Goal: Task Accomplishment & Management: Use online tool/utility

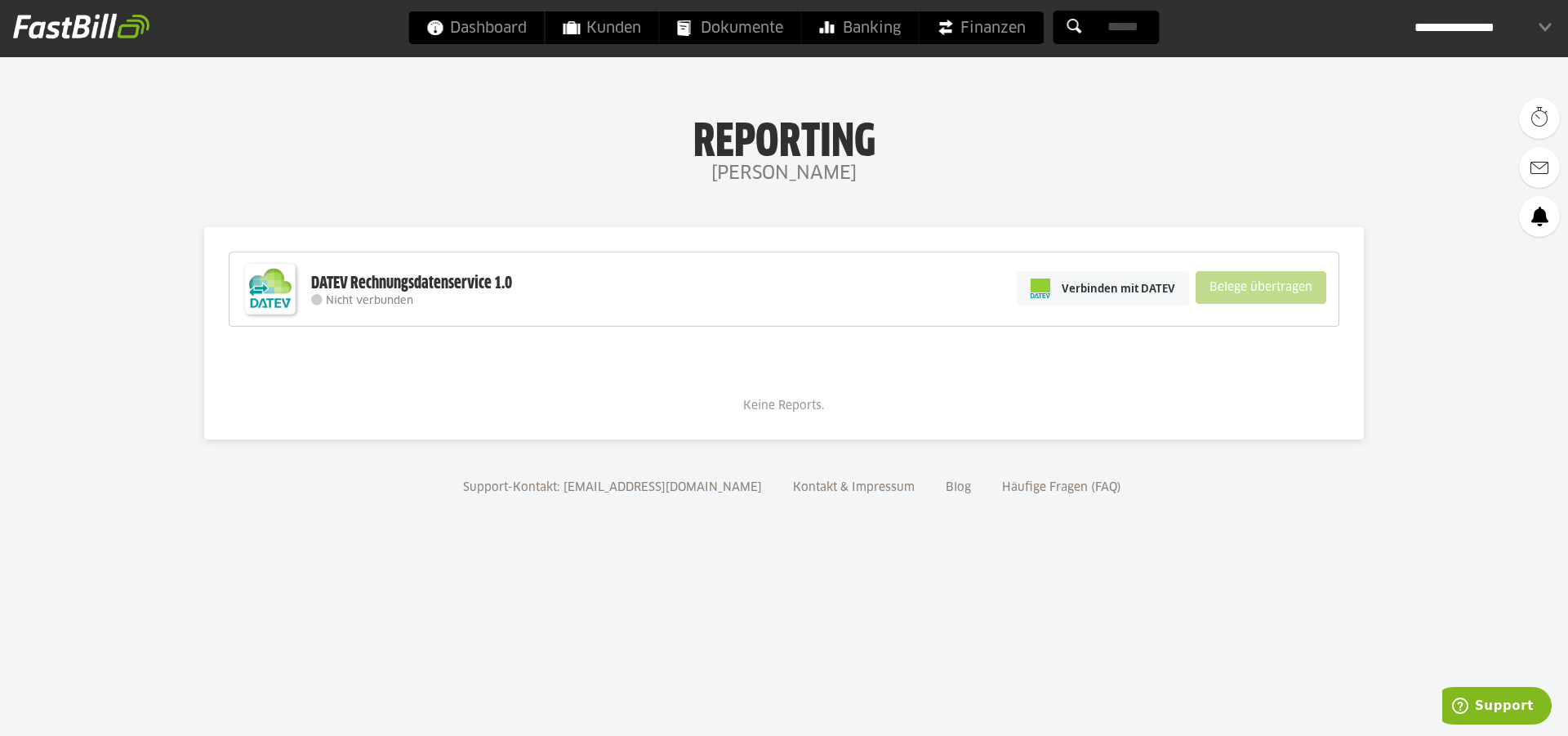
click at [1492, 41] on div "**********" at bounding box center [1482, 28] width 137 height 33
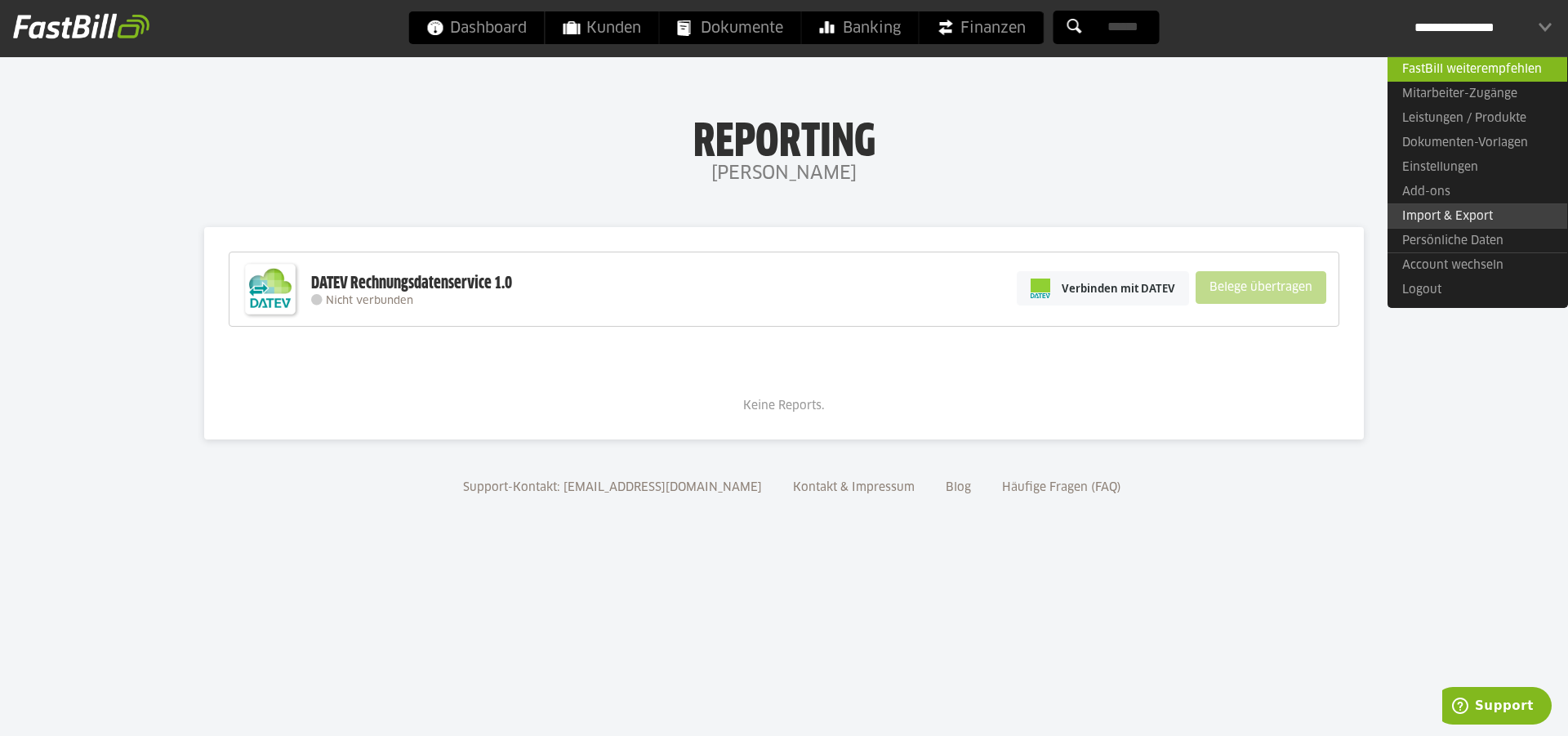
click at [1467, 215] on link "Import & Export" at bounding box center [1477, 216] width 180 height 25
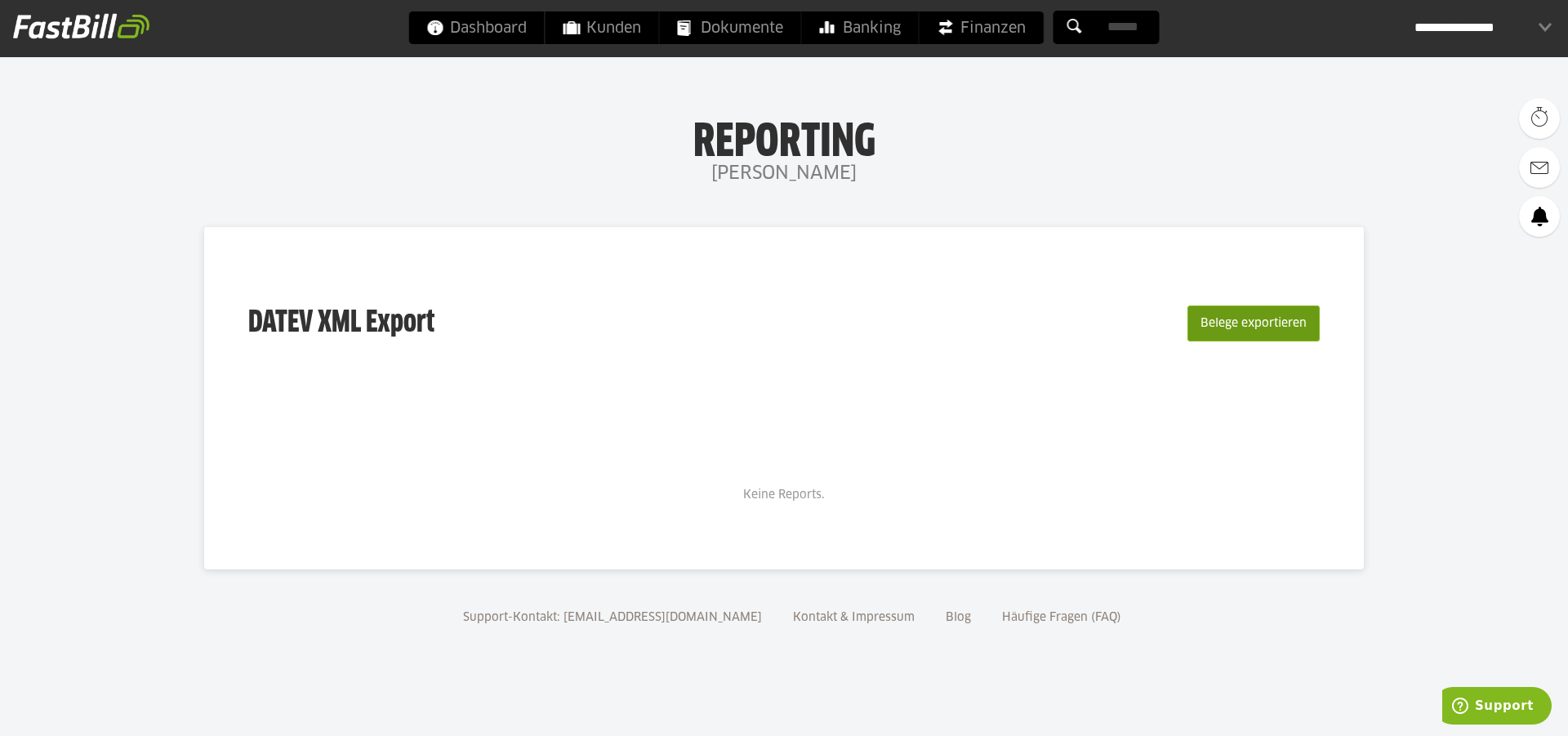
click at [1255, 321] on button "Belege exportieren" at bounding box center [1254, 323] width 133 height 36
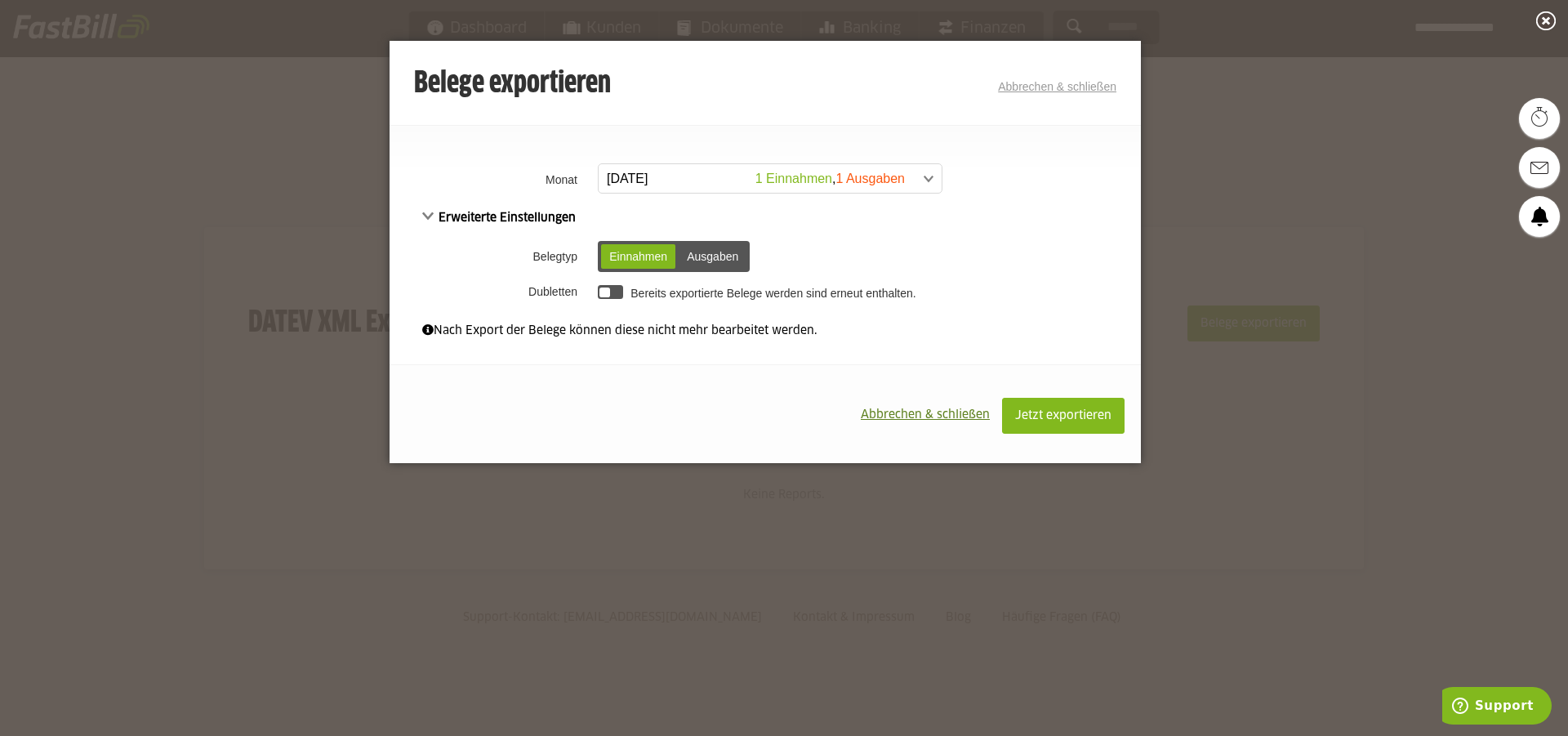
click at [931, 183] on span at bounding box center [762, 179] width 343 height 30
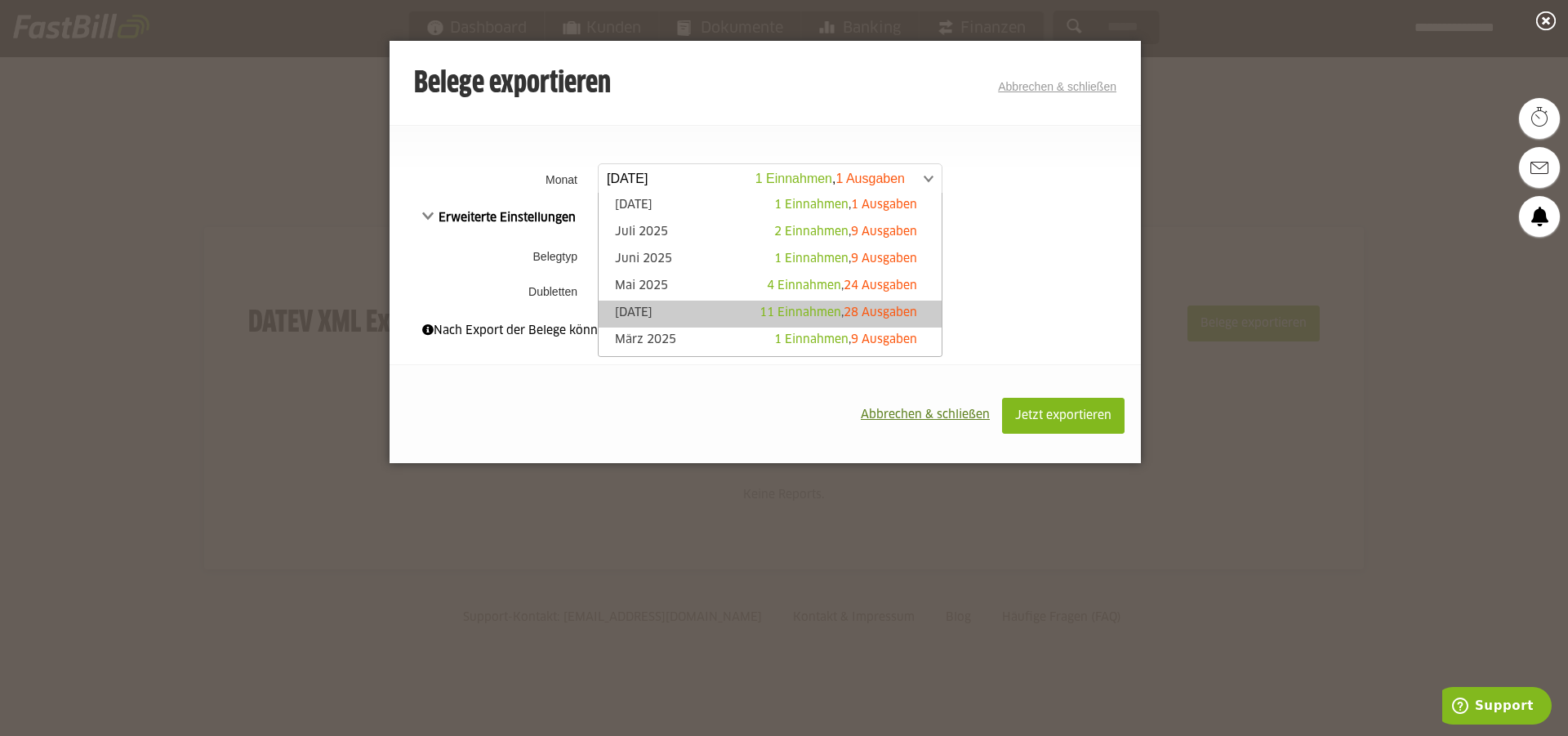
click at [830, 305] on div "11 Einnahmen , 28 Ausgaben" at bounding box center [839, 312] width 158 height 16
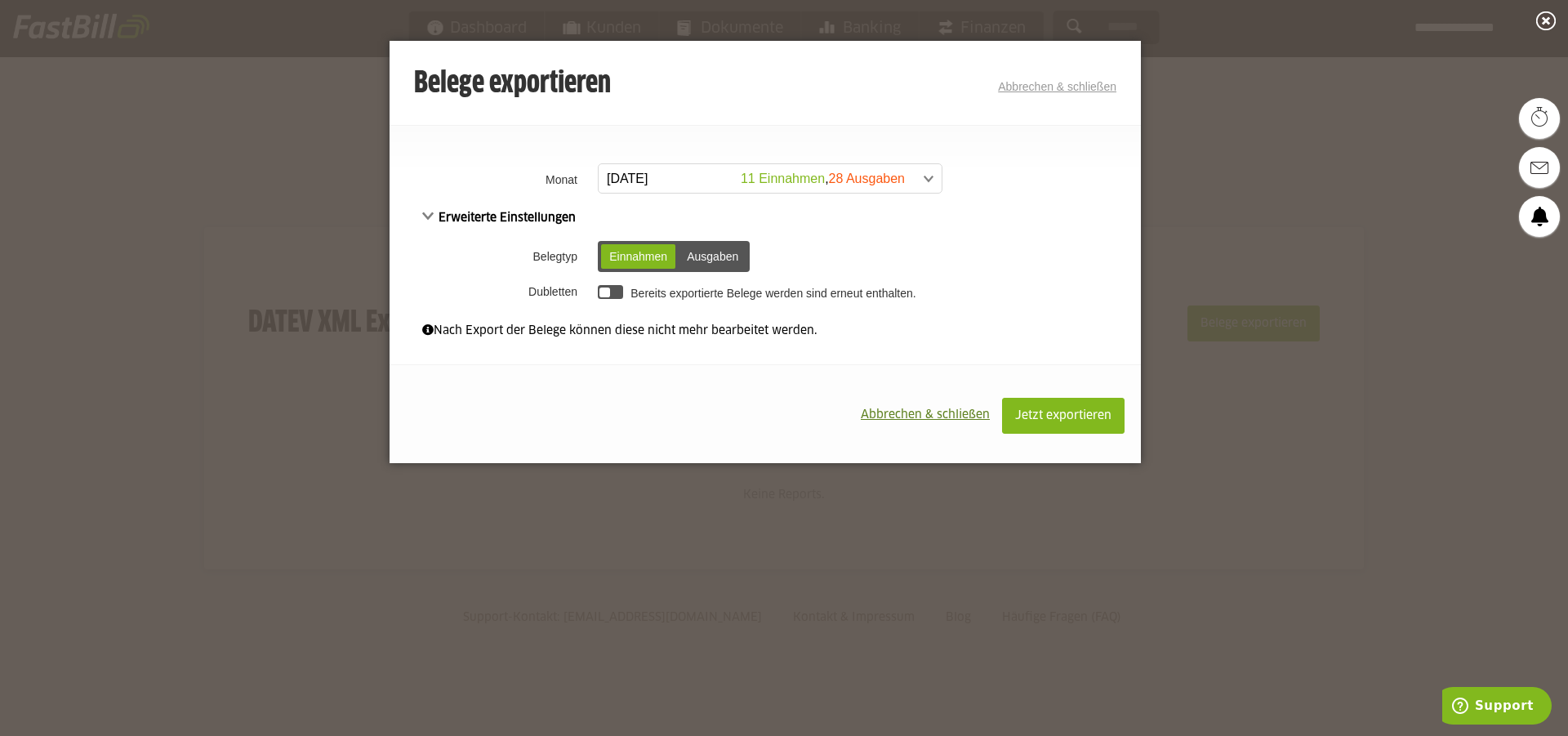
click at [719, 260] on div "Ausgaben" at bounding box center [712, 257] width 68 height 25
click at [629, 248] on div "Einnahmen" at bounding box center [638, 257] width 74 height 25
click at [892, 417] on span "Abbrechen & schließen" at bounding box center [925, 415] width 129 height 12
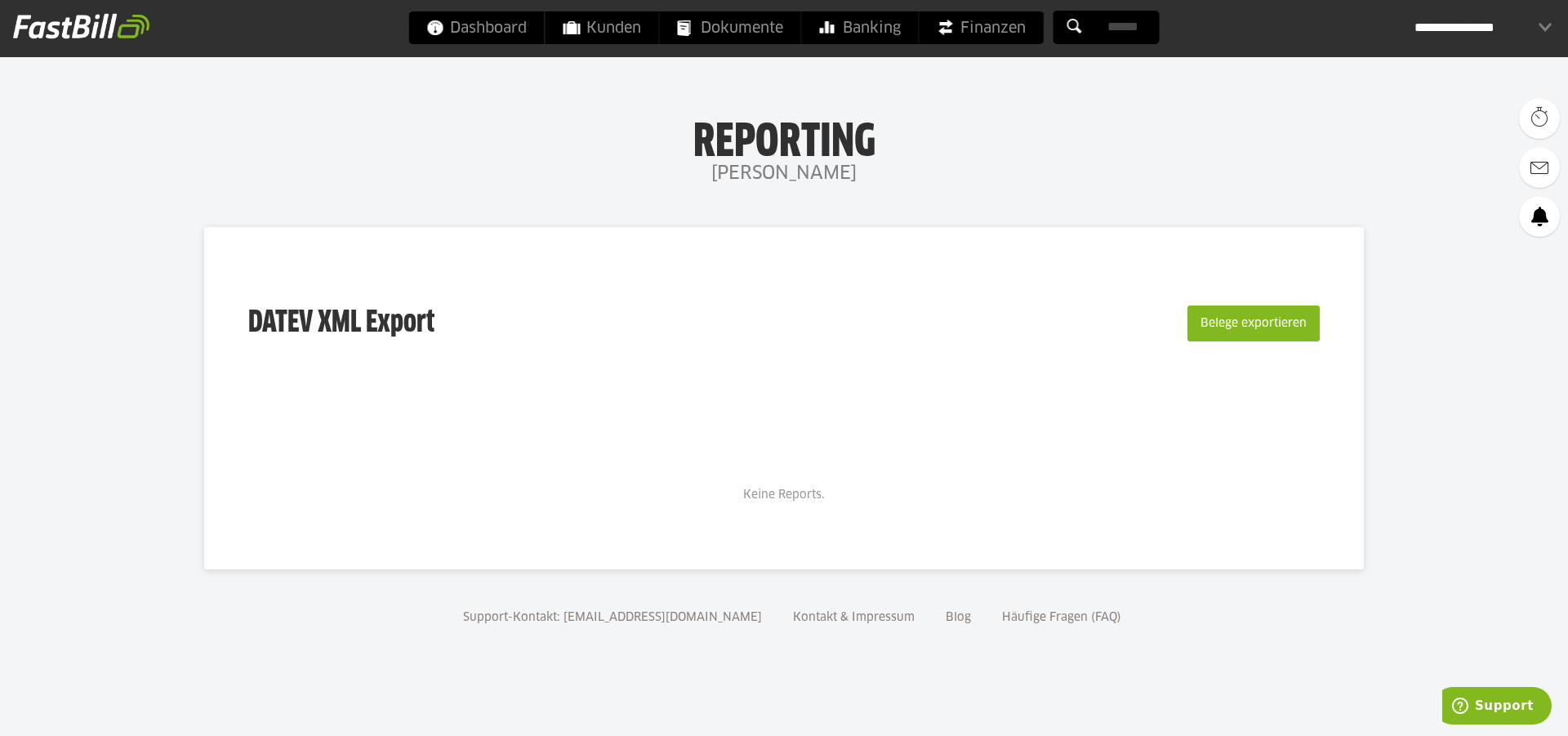
click at [1507, 27] on div "**********" at bounding box center [1482, 28] width 137 height 33
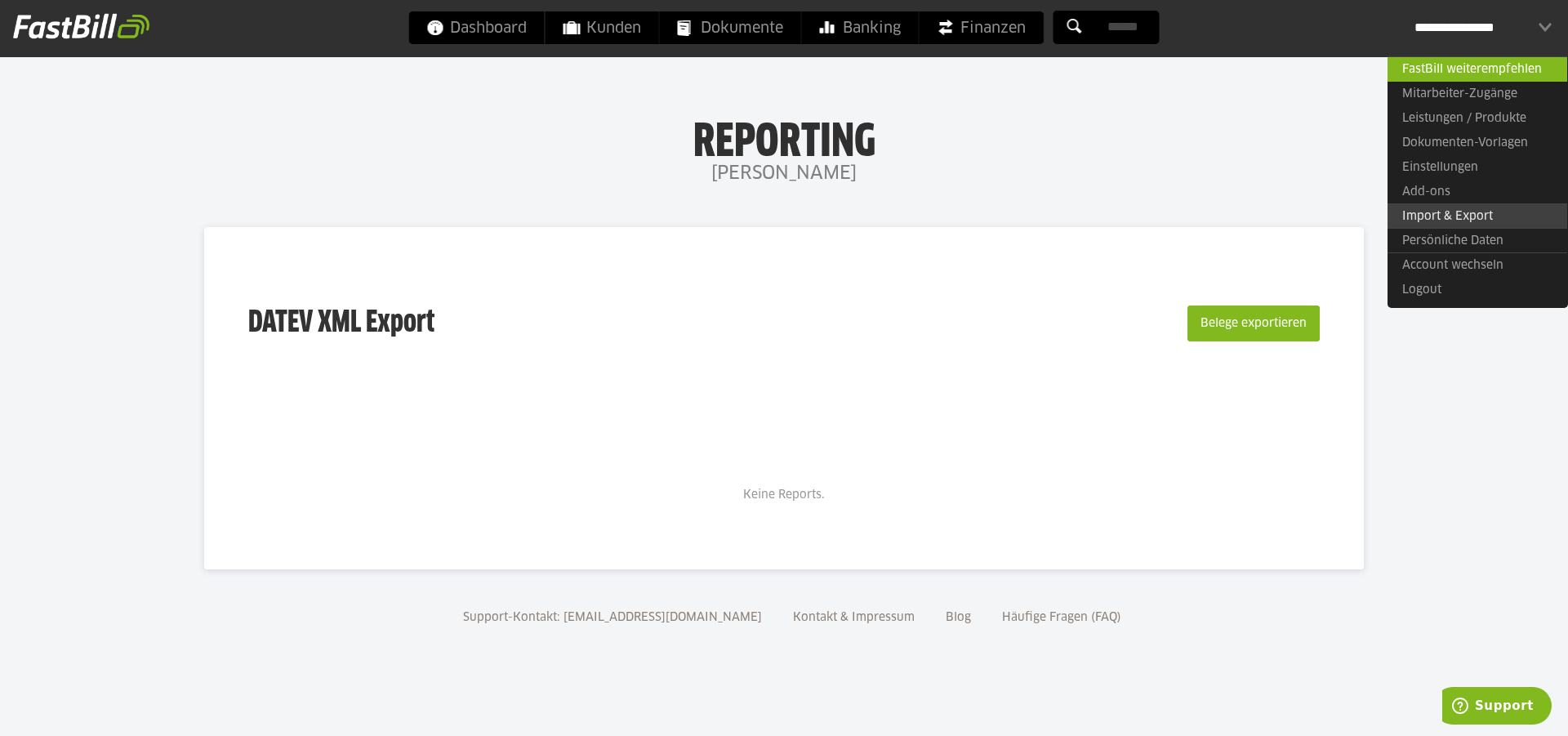
click at [1479, 219] on link "Import & Export" at bounding box center [1477, 216] width 180 height 25
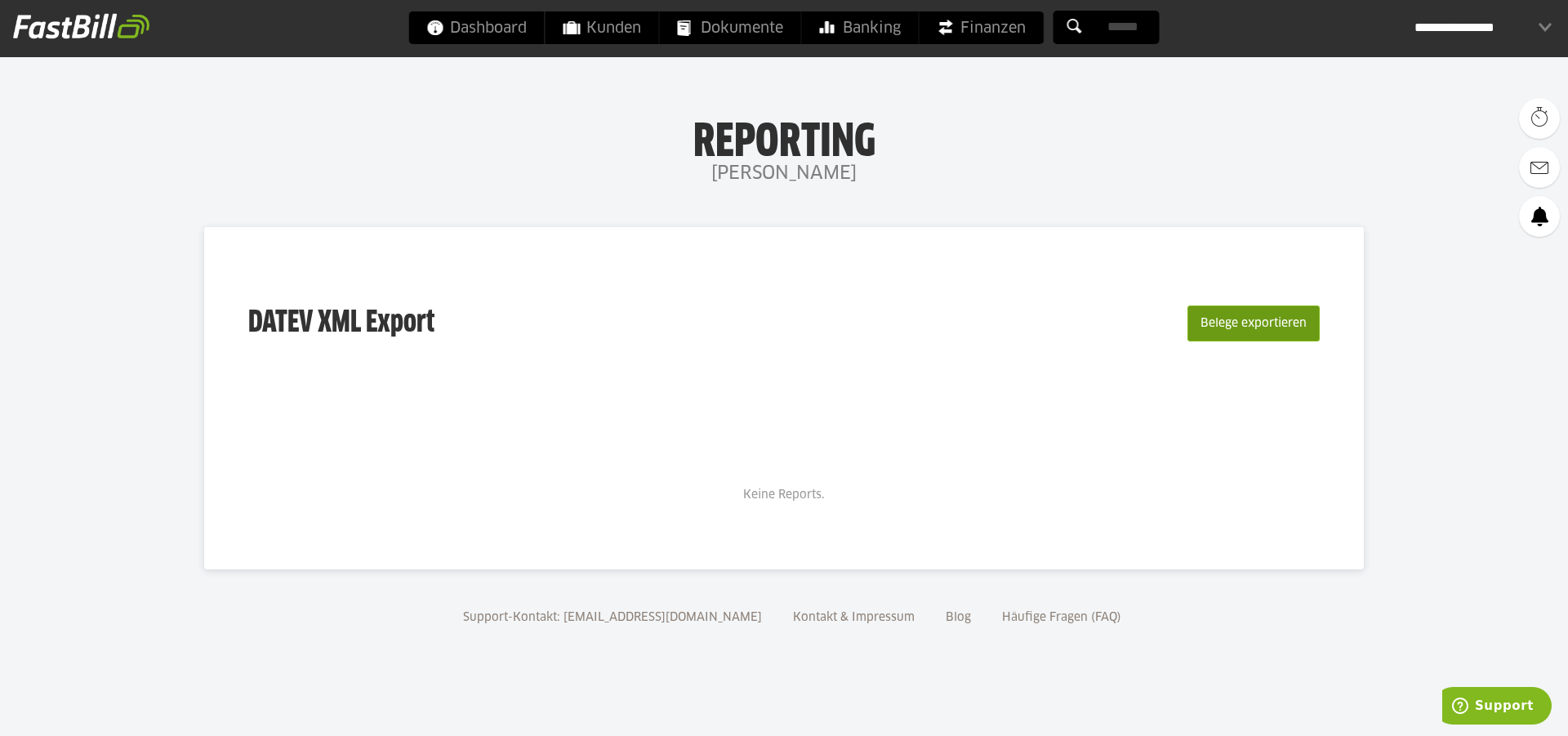
click at [1238, 318] on button "Belege exportieren" at bounding box center [1254, 323] width 133 height 36
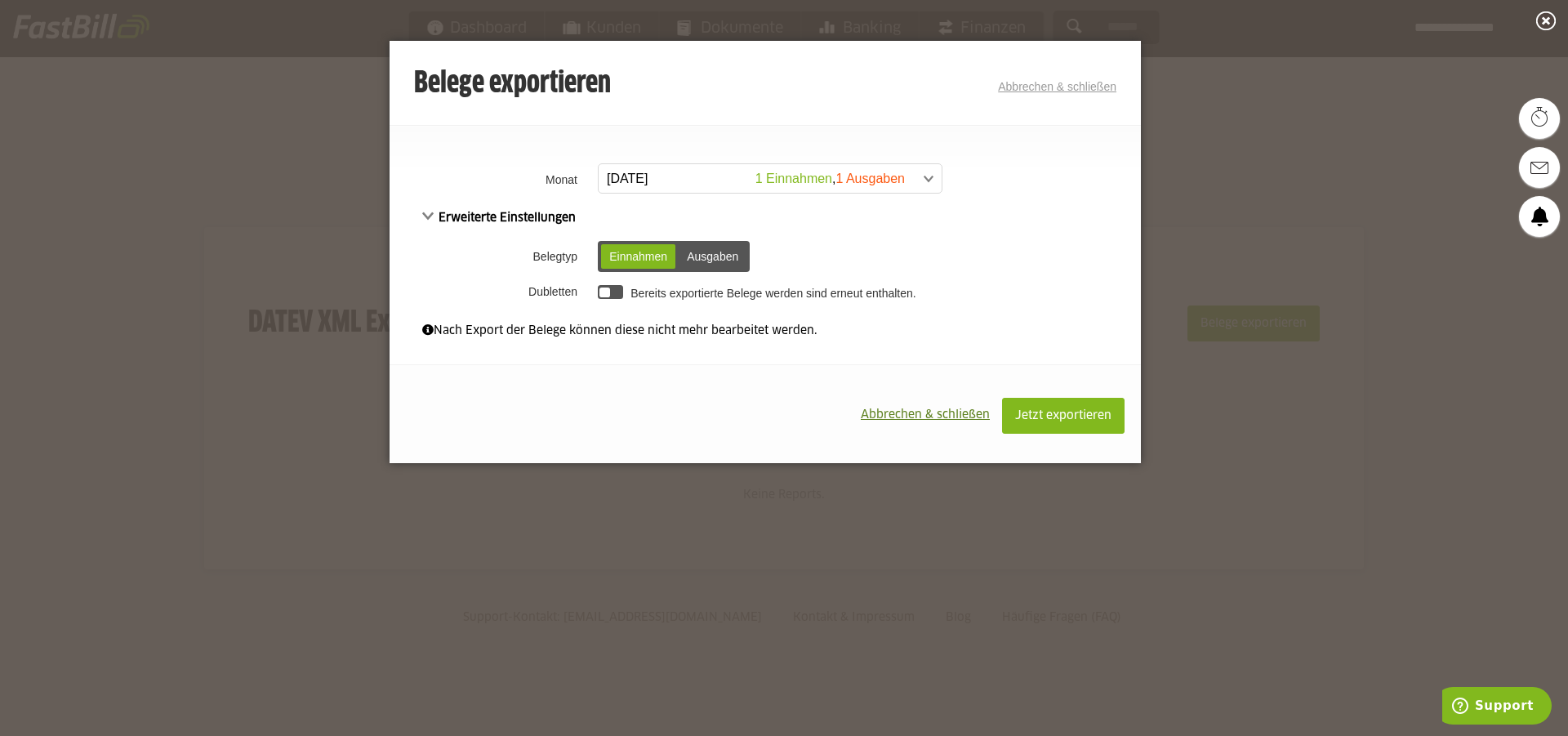
click at [699, 177] on span at bounding box center [762, 179] width 343 height 30
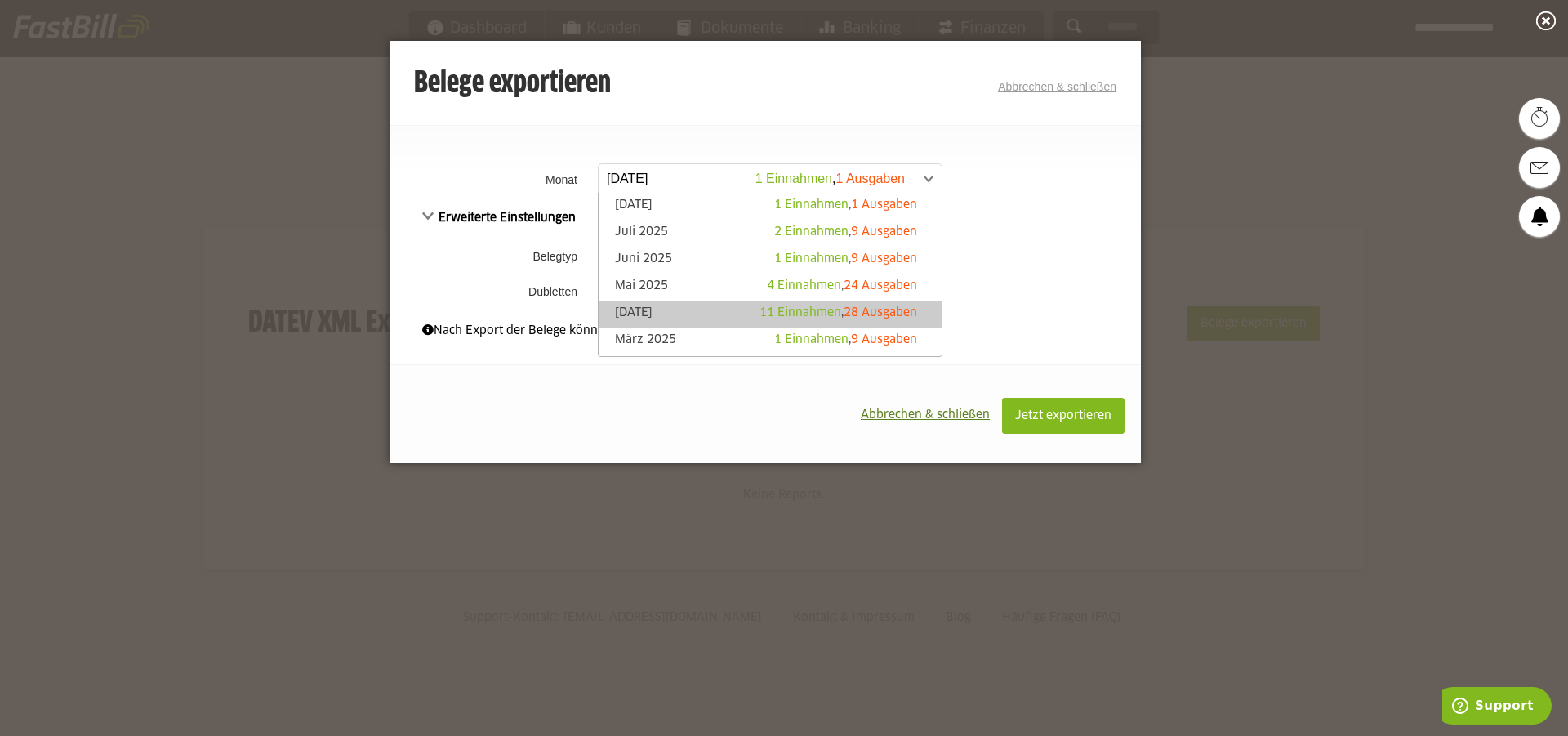
click at [717, 307] on link "[DATE] 11 Einnahmen , 28 Ausgaben" at bounding box center [771, 314] width 327 height 19
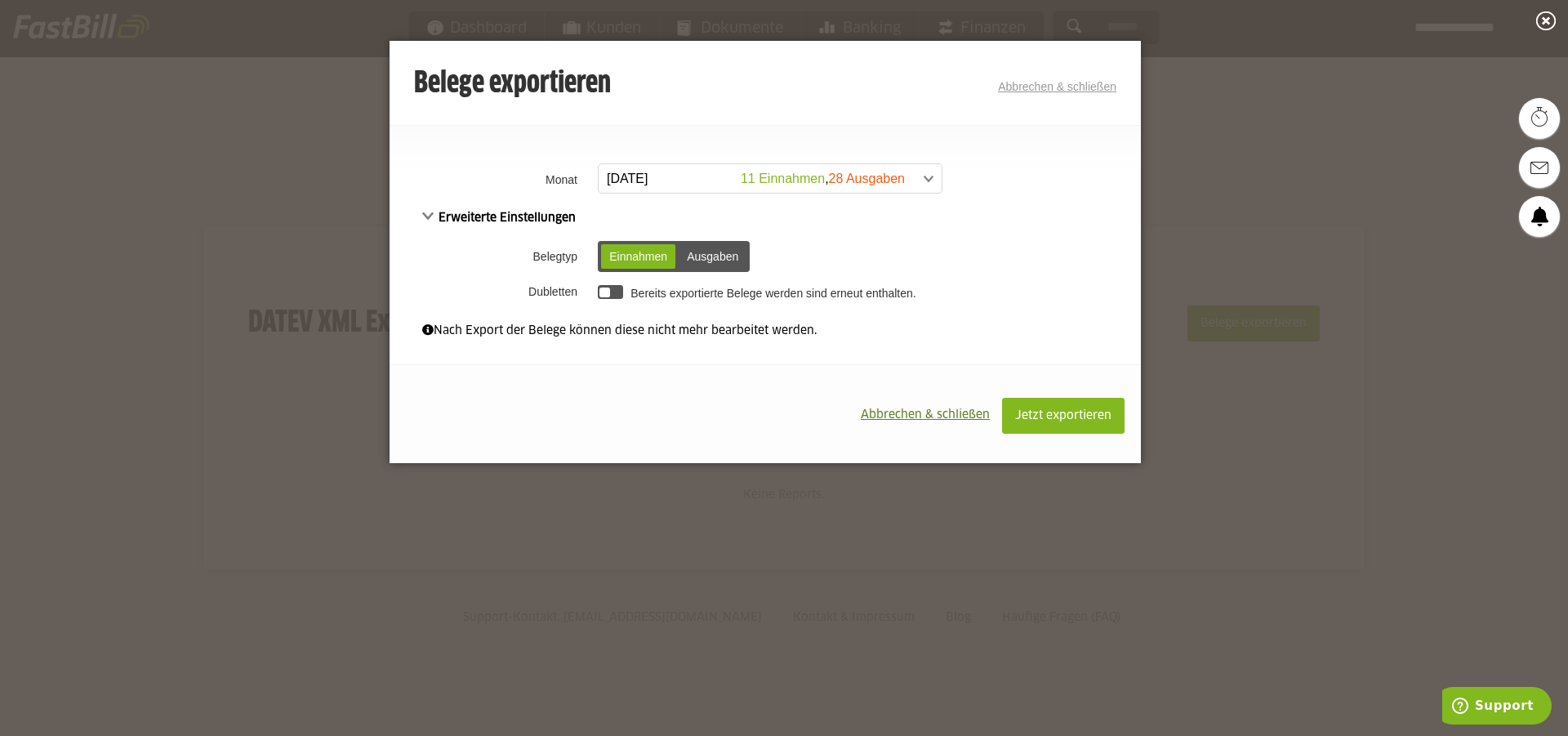
click at [1097, 90] on link "Abbrechen & schließen" at bounding box center [1057, 86] width 118 height 13
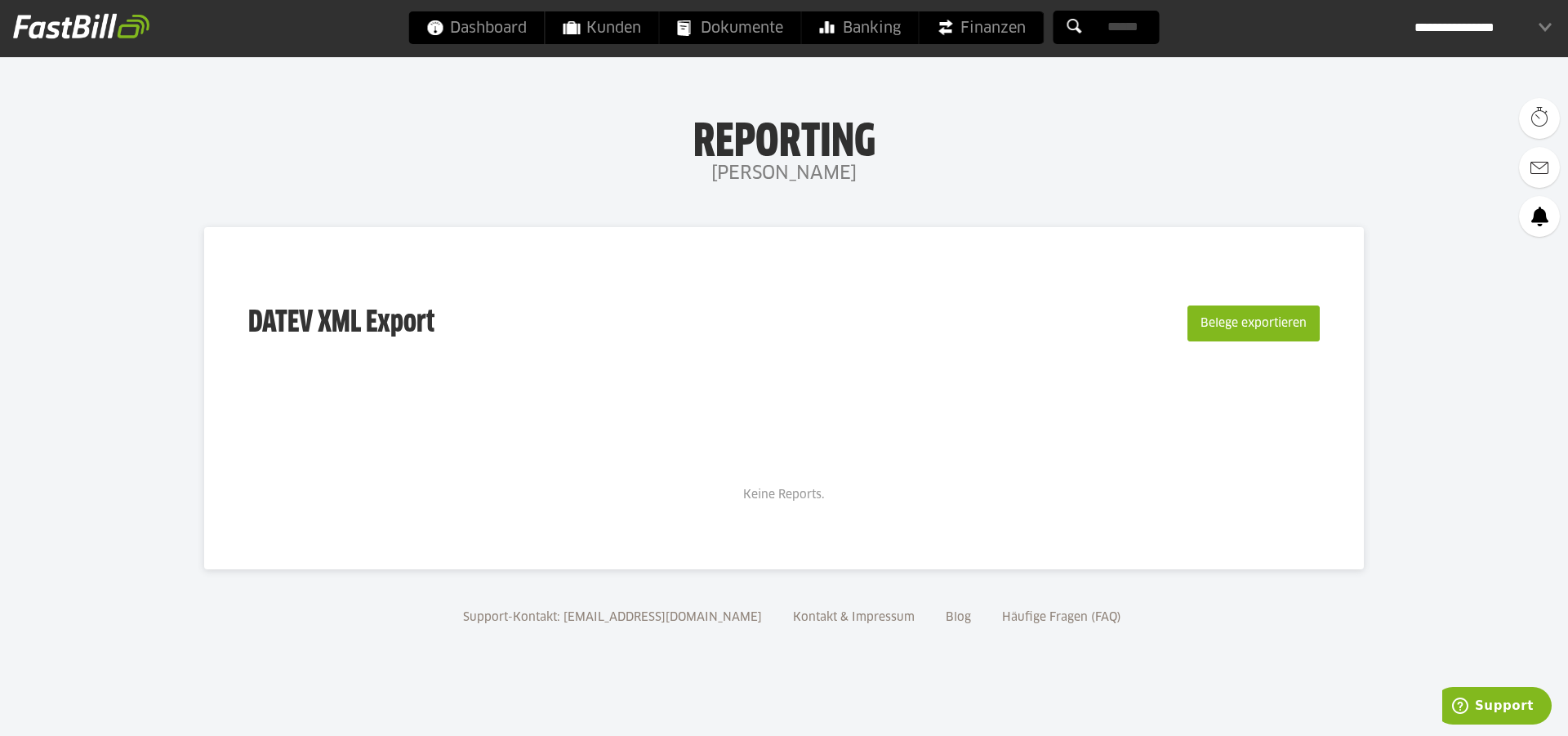
click at [1442, 25] on div "**********" at bounding box center [1482, 28] width 137 height 33
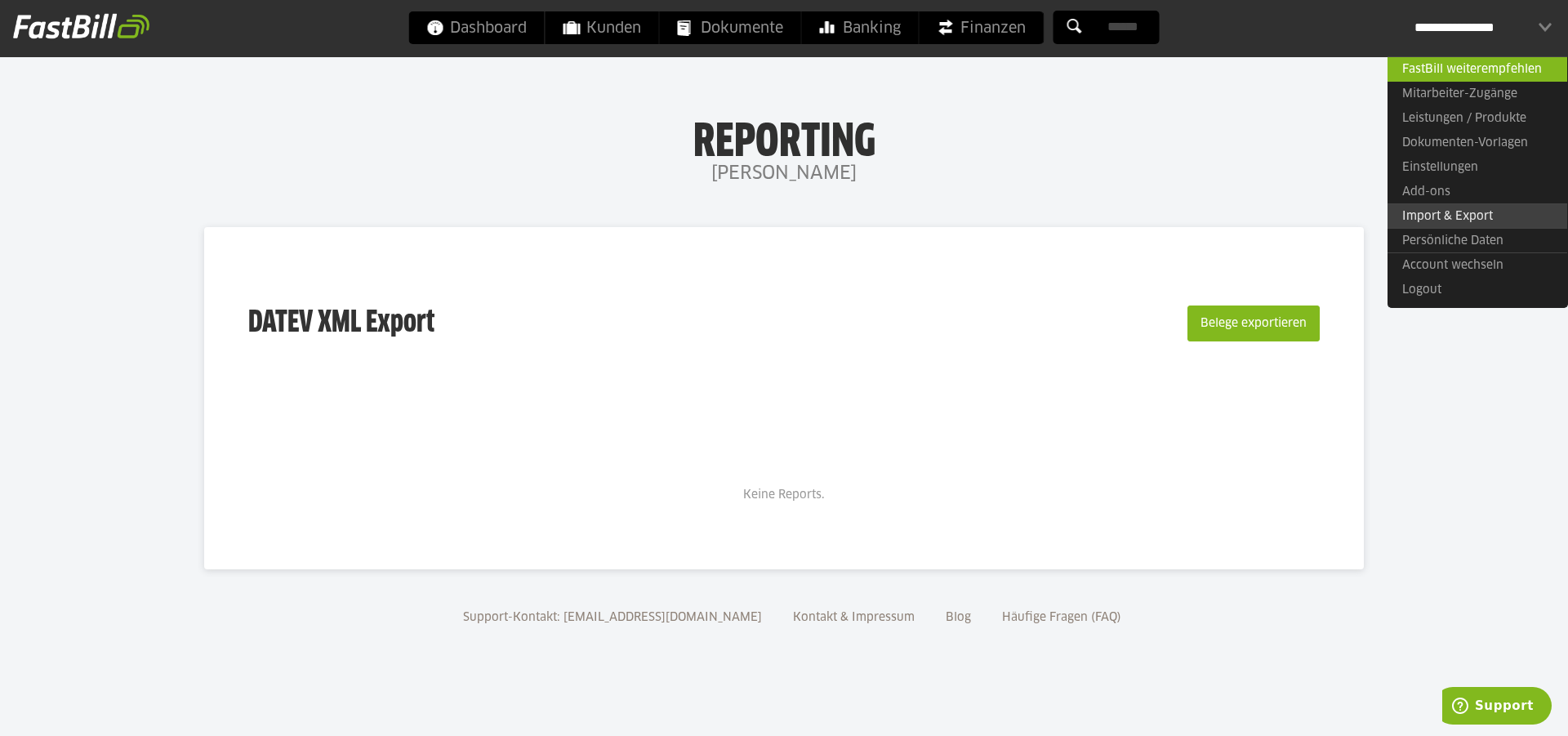
click at [1475, 215] on link "Import & Export" at bounding box center [1477, 216] width 180 height 25
